Goal: Book appointment/travel/reservation

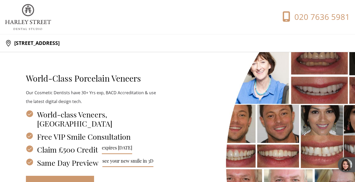
click at [63, 176] on link "[ BOOK CALL NOW ]" at bounding box center [60, 184] width 68 height 16
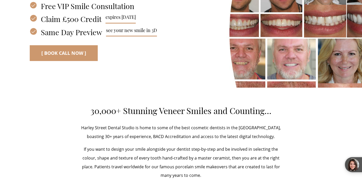
scroll to position [112, 0]
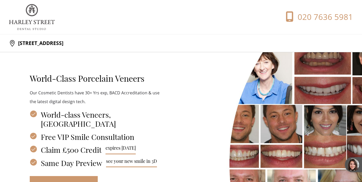
click at [116, 65] on div "World-Class Porcelain Veneers Our Cosmetic Dentists have 30+ Yrs exp, BACD Accr…" at bounding box center [95, 132] width 172 height 145
click at [208, 19] on div "020 7636 5981" at bounding box center [267, 16] width 172 height 11
